Goal: Find contact information: Find contact information

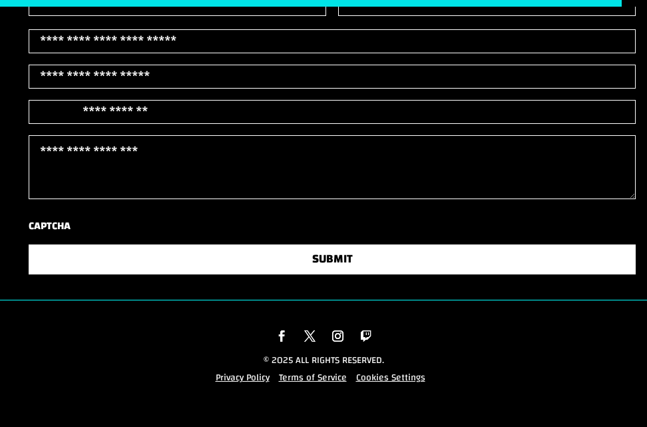
scroll to position [2254, 0]
click at [0, 0] on span "Contact us" at bounding box center [0, 0] width 0 height 0
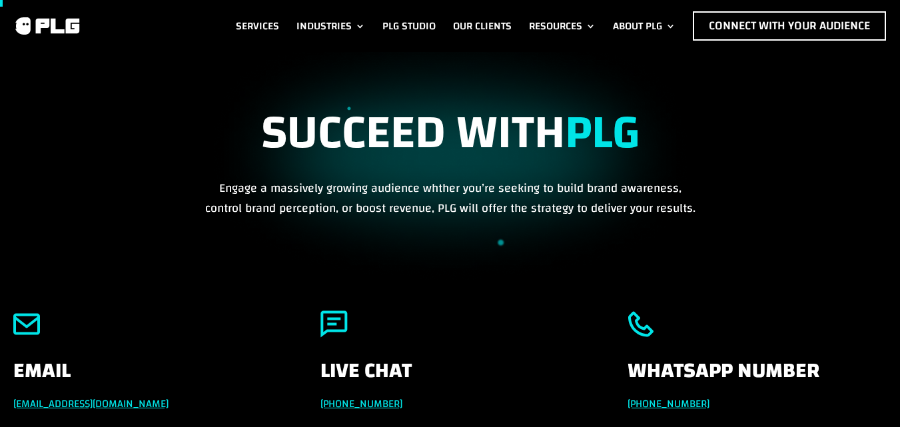
scroll to position [266, 0]
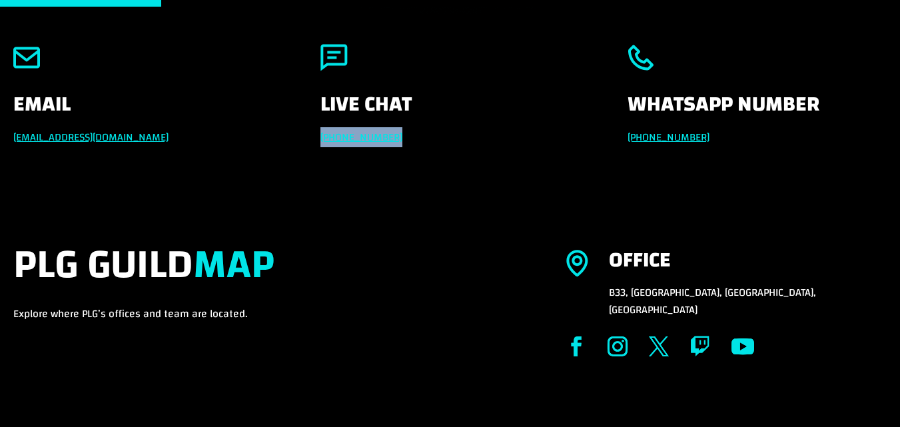
drag, startPoint x: 408, startPoint y: 129, endPoint x: 308, endPoint y: 133, distance: 100.0
click at [308, 133] on div "Email [EMAIL_ADDRESS][DOMAIN_NAME] Live Chat [PHONE_NUMBER] Whatsapp Number [PH…" at bounding box center [450, 95] width 874 height 138
copy link "[PHONE_NUMBER]"
